Goal: Information Seeking & Learning: Learn about a topic

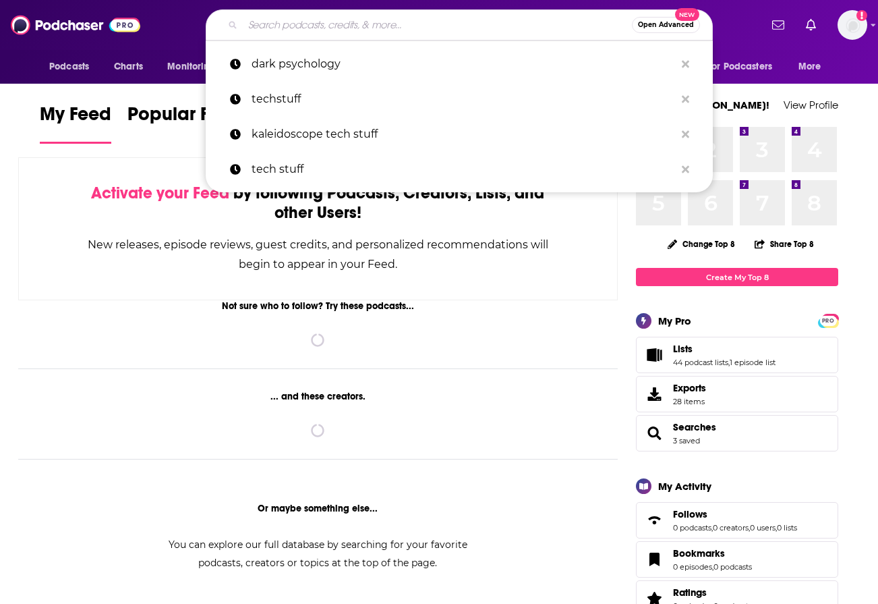
click at [439, 30] on input "Search podcasts, credits, & more..." at bounding box center [437, 25] width 389 height 22
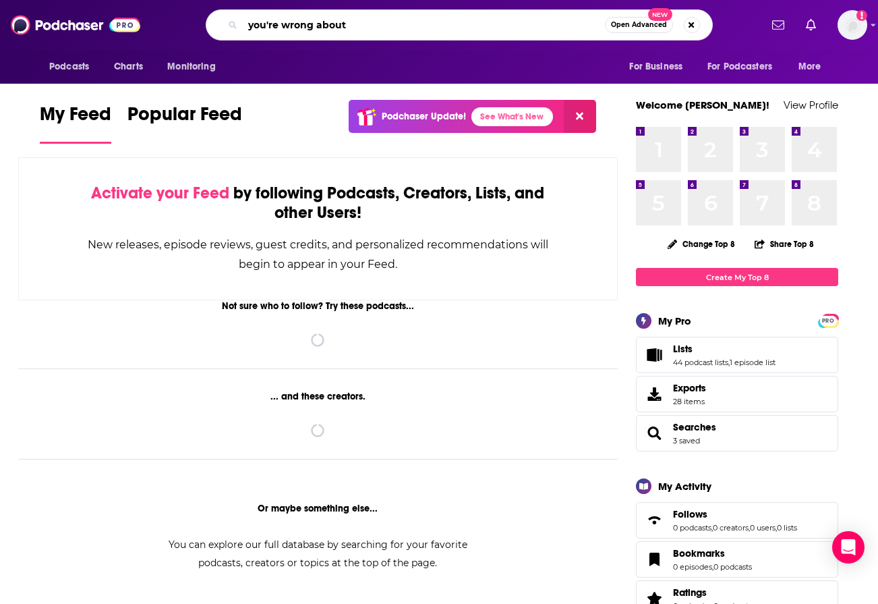
type input "you're wrong about"
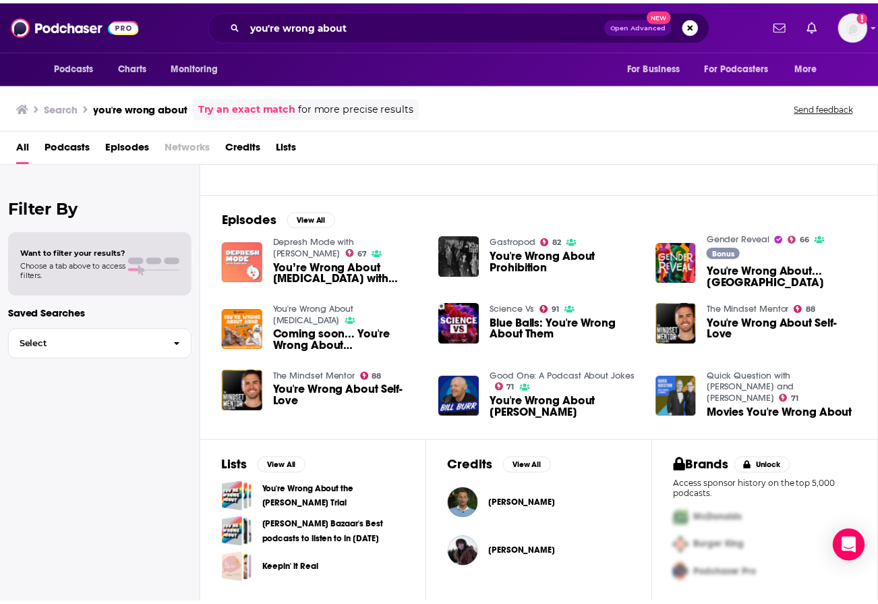
scroll to position [158, 0]
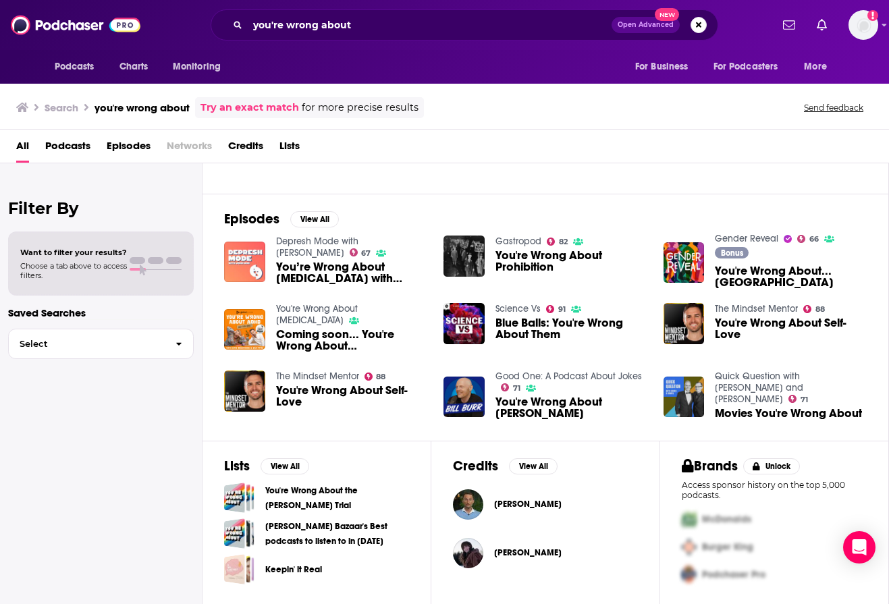
click at [74, 148] on span "Podcasts" at bounding box center [67, 149] width 45 height 28
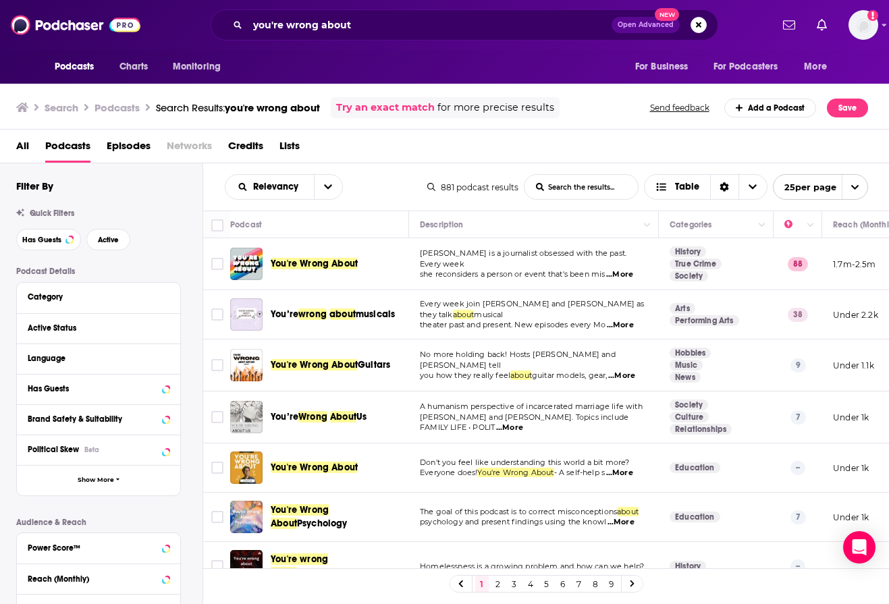
click at [331, 266] on span "You're Wrong About" at bounding box center [314, 263] width 87 height 11
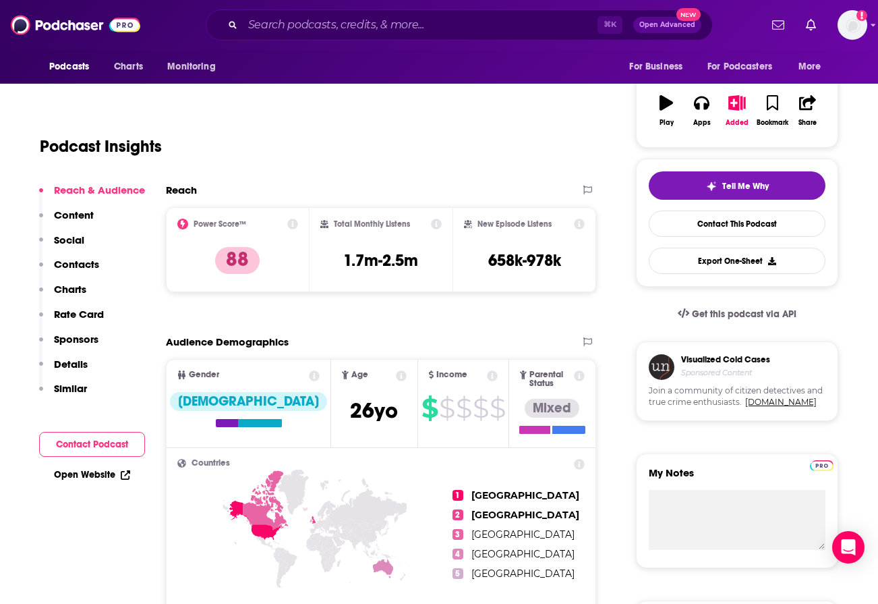
scroll to position [210, 0]
